Goal: Use online tool/utility

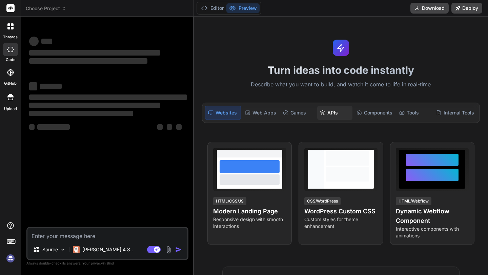
click at [333, 108] on div "APIs" at bounding box center [335, 113] width 36 height 14
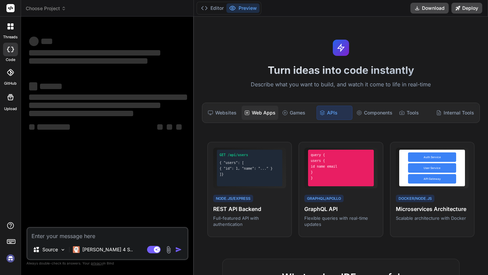
click at [246, 118] on div "Web Apps" at bounding box center [260, 113] width 37 height 14
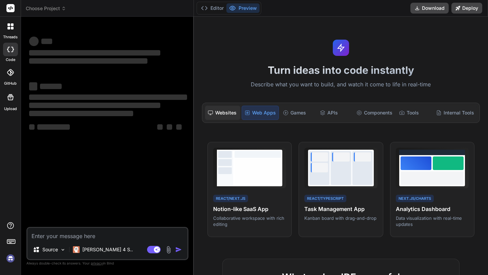
click at [214, 118] on div "Websites" at bounding box center [223, 113] width 36 height 14
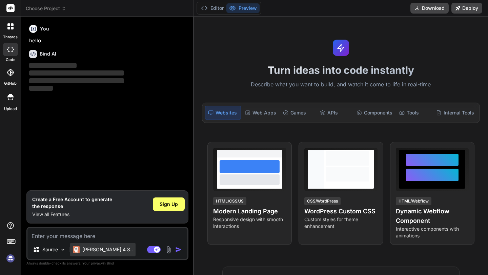
click at [95, 249] on p "[PERSON_NAME] 4 S.." at bounding box center [107, 249] width 50 height 7
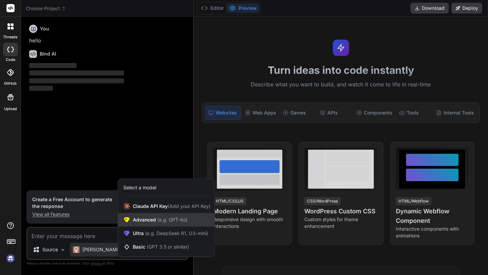
click at [198, 216] on div "Advanced (e.g. GPT-4o)" at bounding box center [166, 220] width 97 height 14
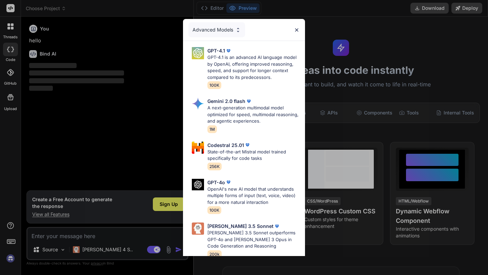
click at [304, 24] on div "Advanced Models" at bounding box center [244, 30] width 122 height 22
click at [298, 27] on img at bounding box center [297, 30] width 6 height 6
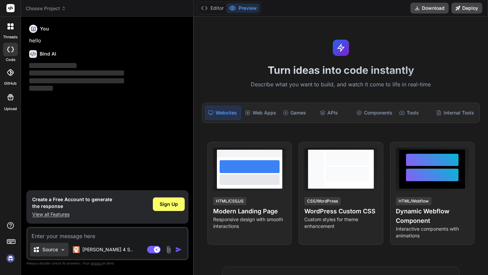
click at [59, 248] on div "Source" at bounding box center [49, 250] width 38 height 14
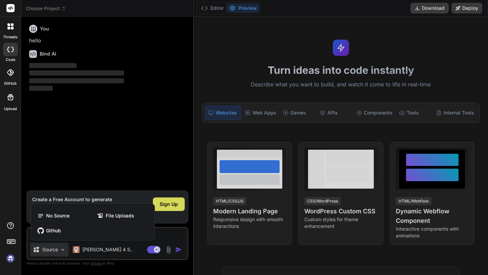
click at [59, 248] on div at bounding box center [244, 137] width 488 height 275
type textarea "x"
